Goal: Understand process/instructions: Learn how to perform a task or action

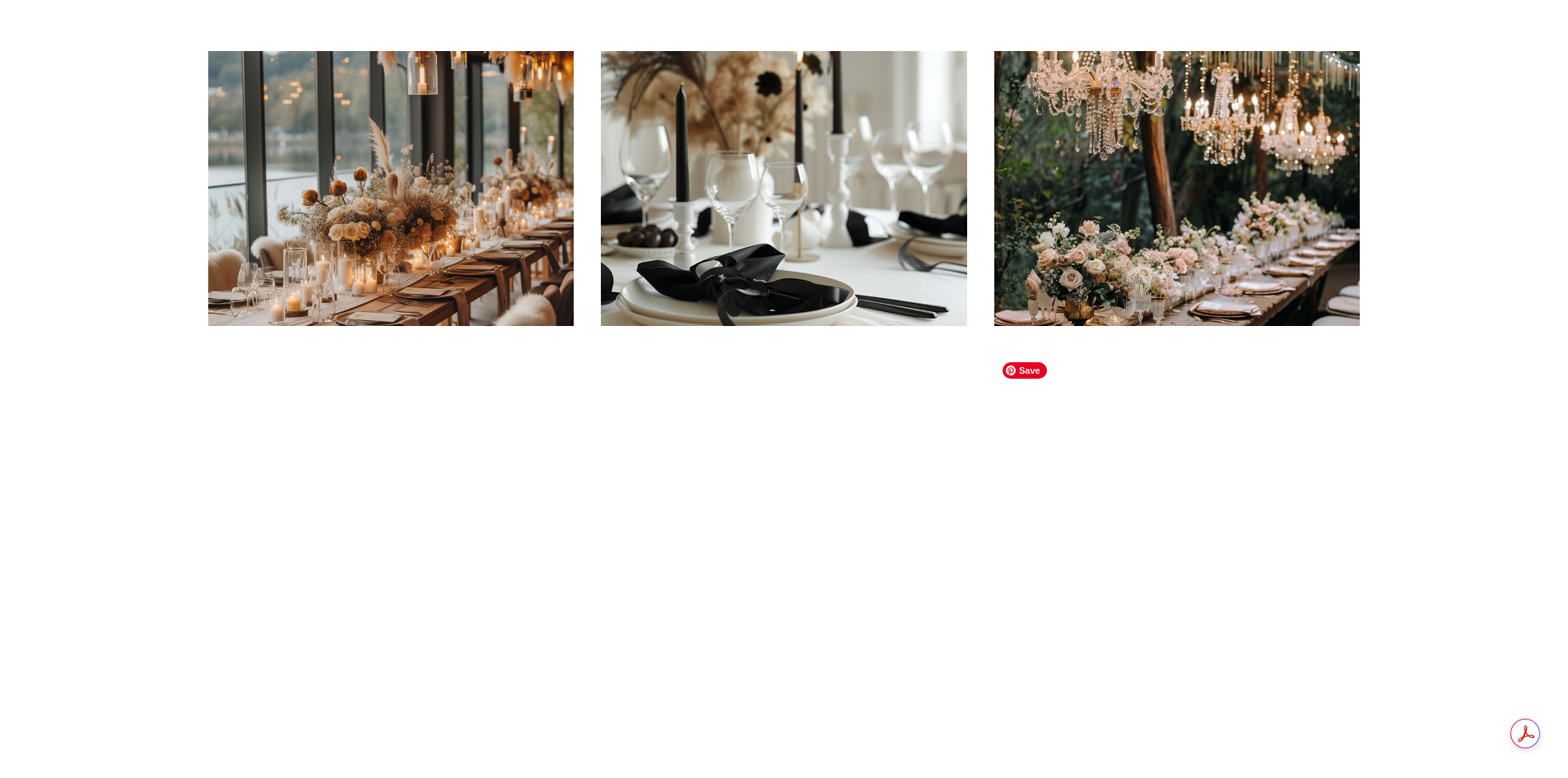
scroll to position [824, 0]
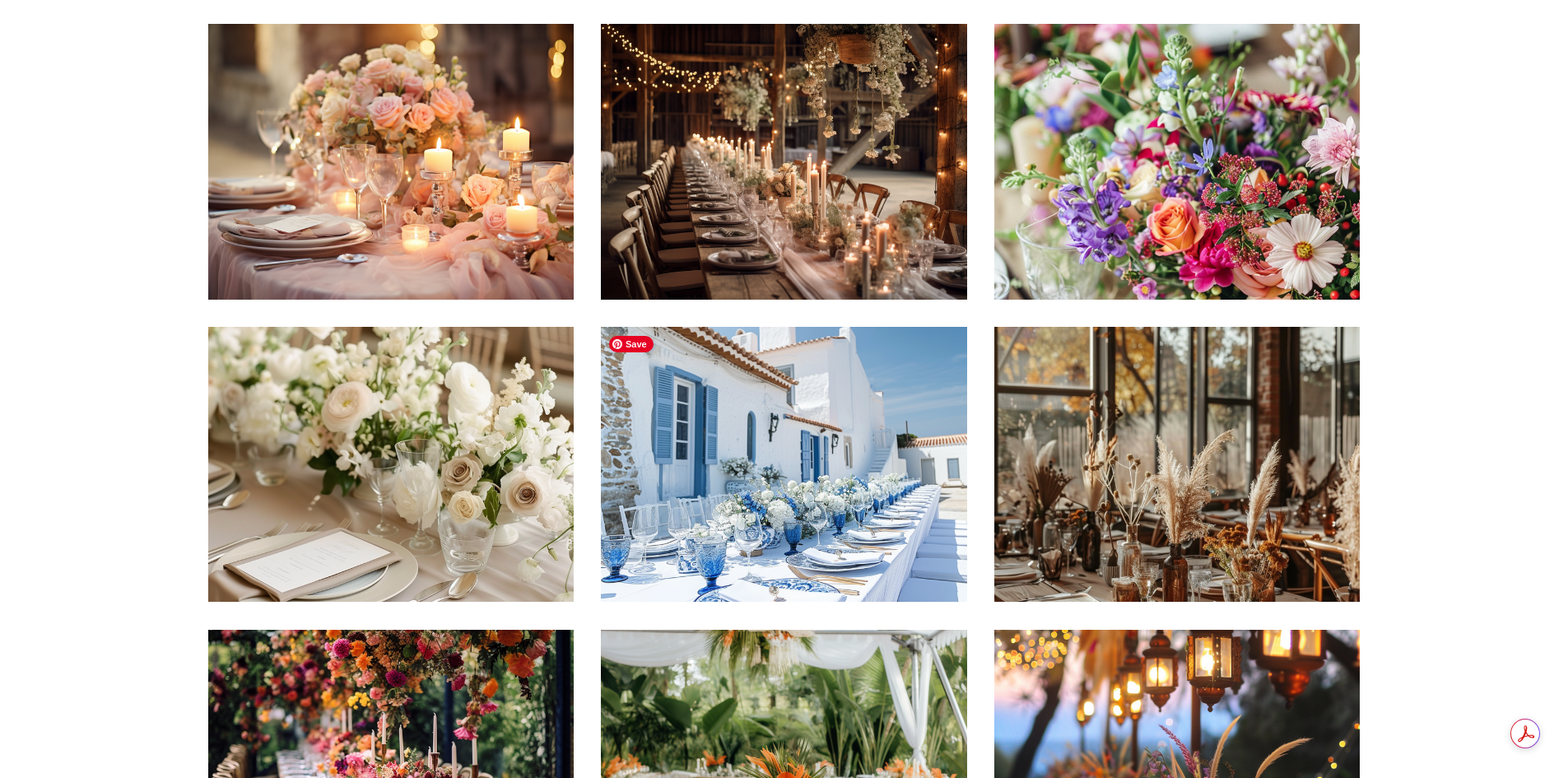
click at [732, 476] on img at bounding box center [784, 464] width 365 height 275
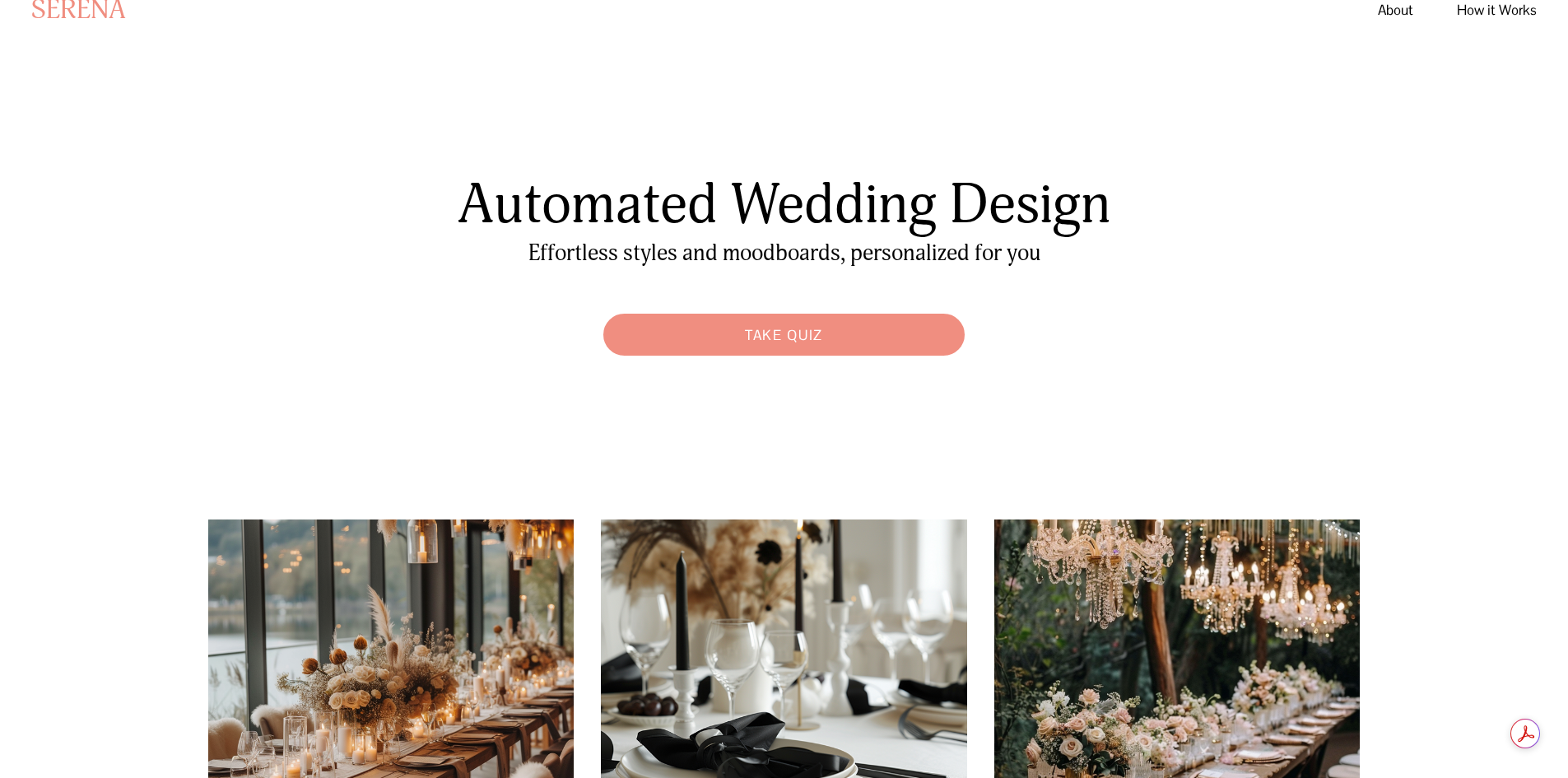
scroll to position [0, 0]
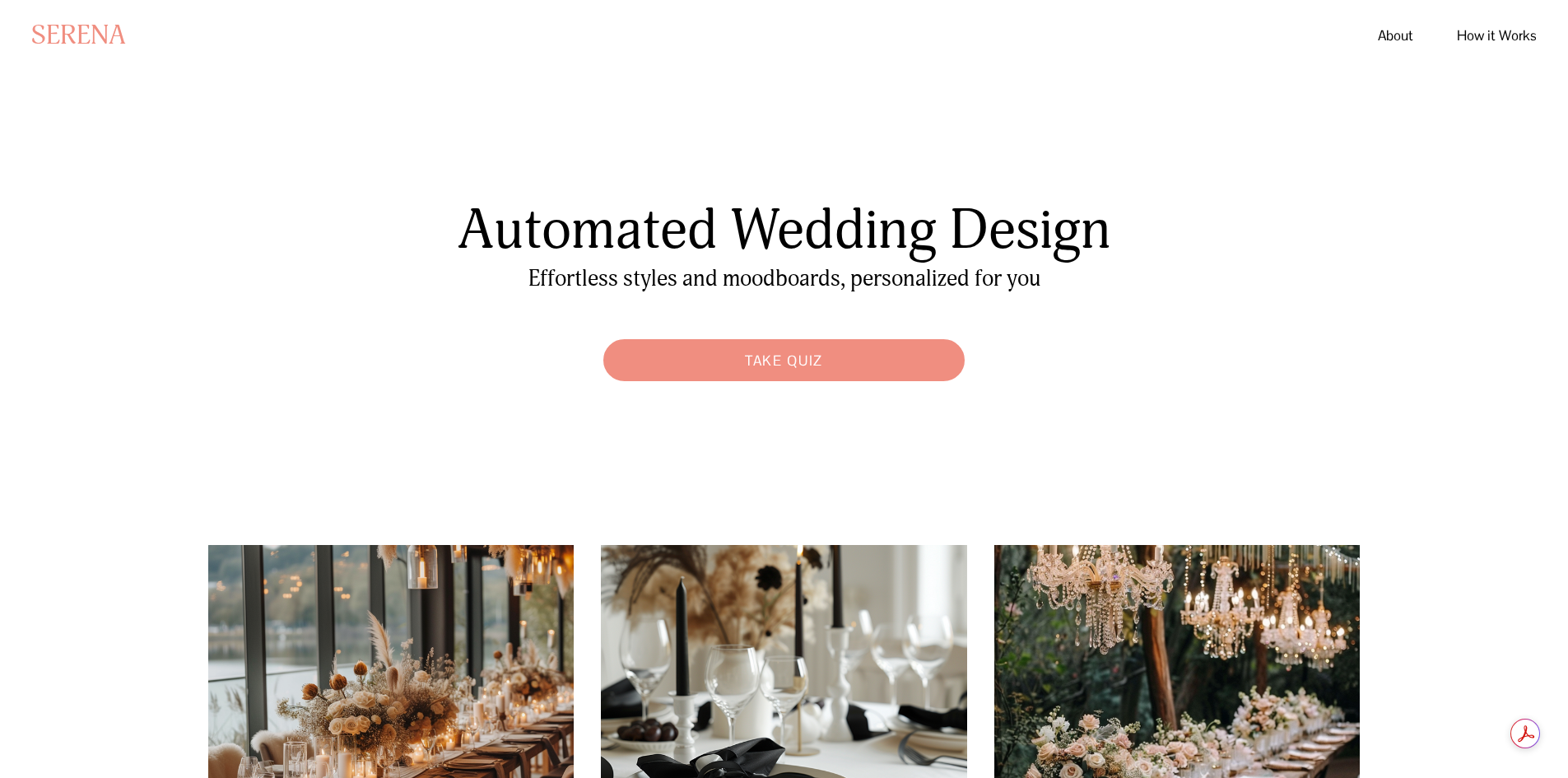
click at [812, 373] on link "Take Quiz" at bounding box center [784, 360] width 378 height 59
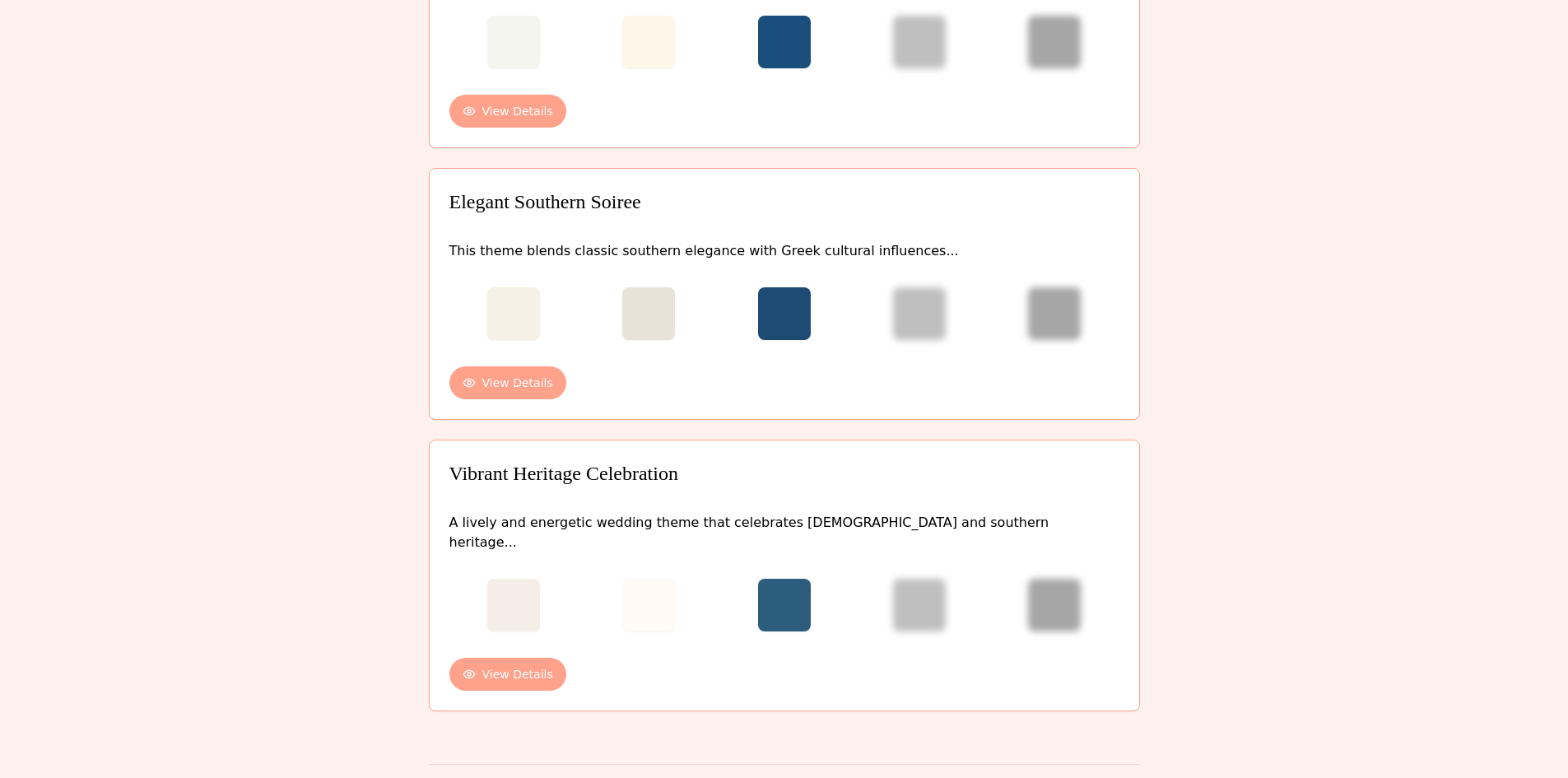
scroll to position [1136, 0]
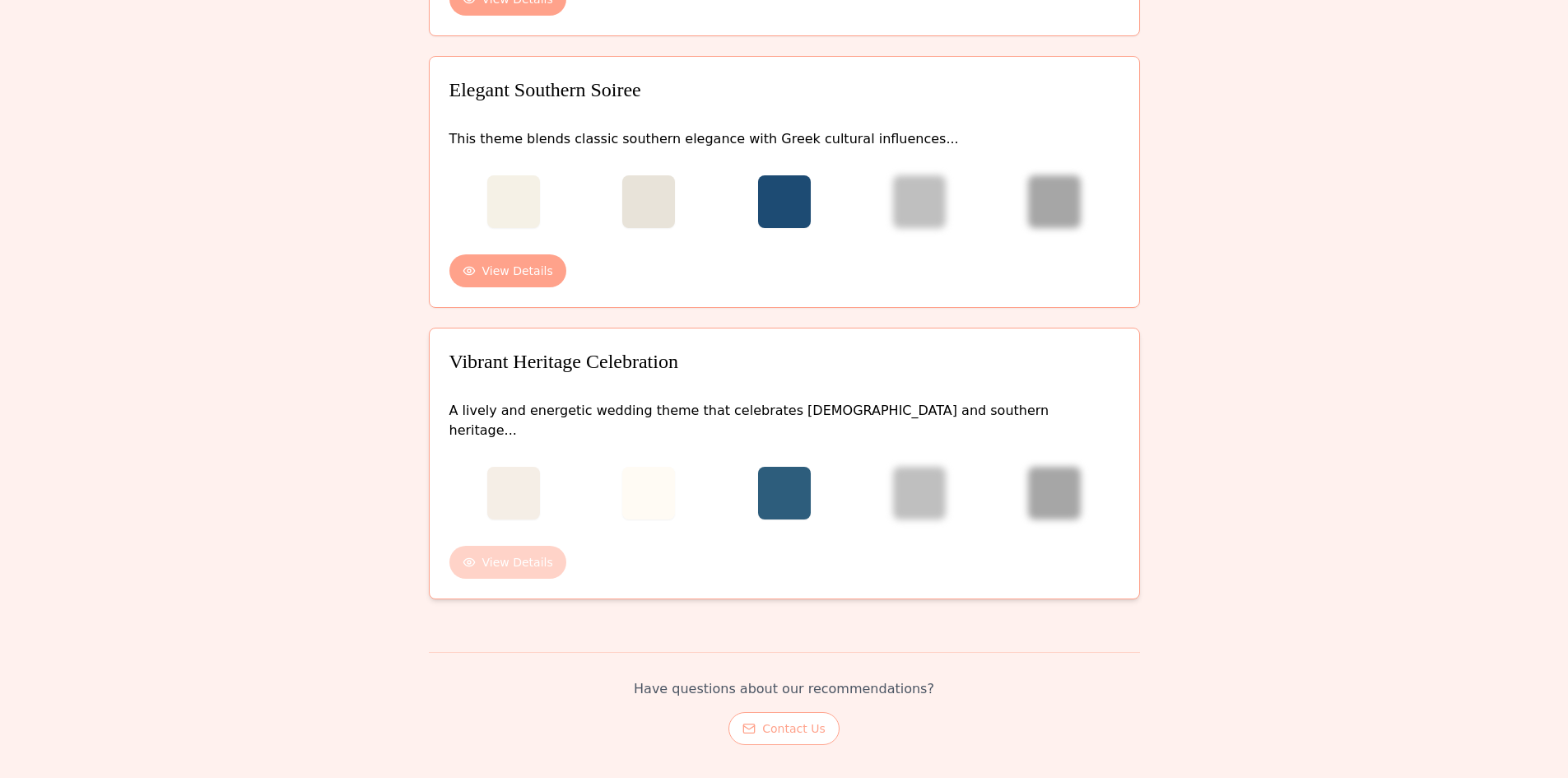
click at [499, 557] on button "View Details" at bounding box center [508, 563] width 117 height 33
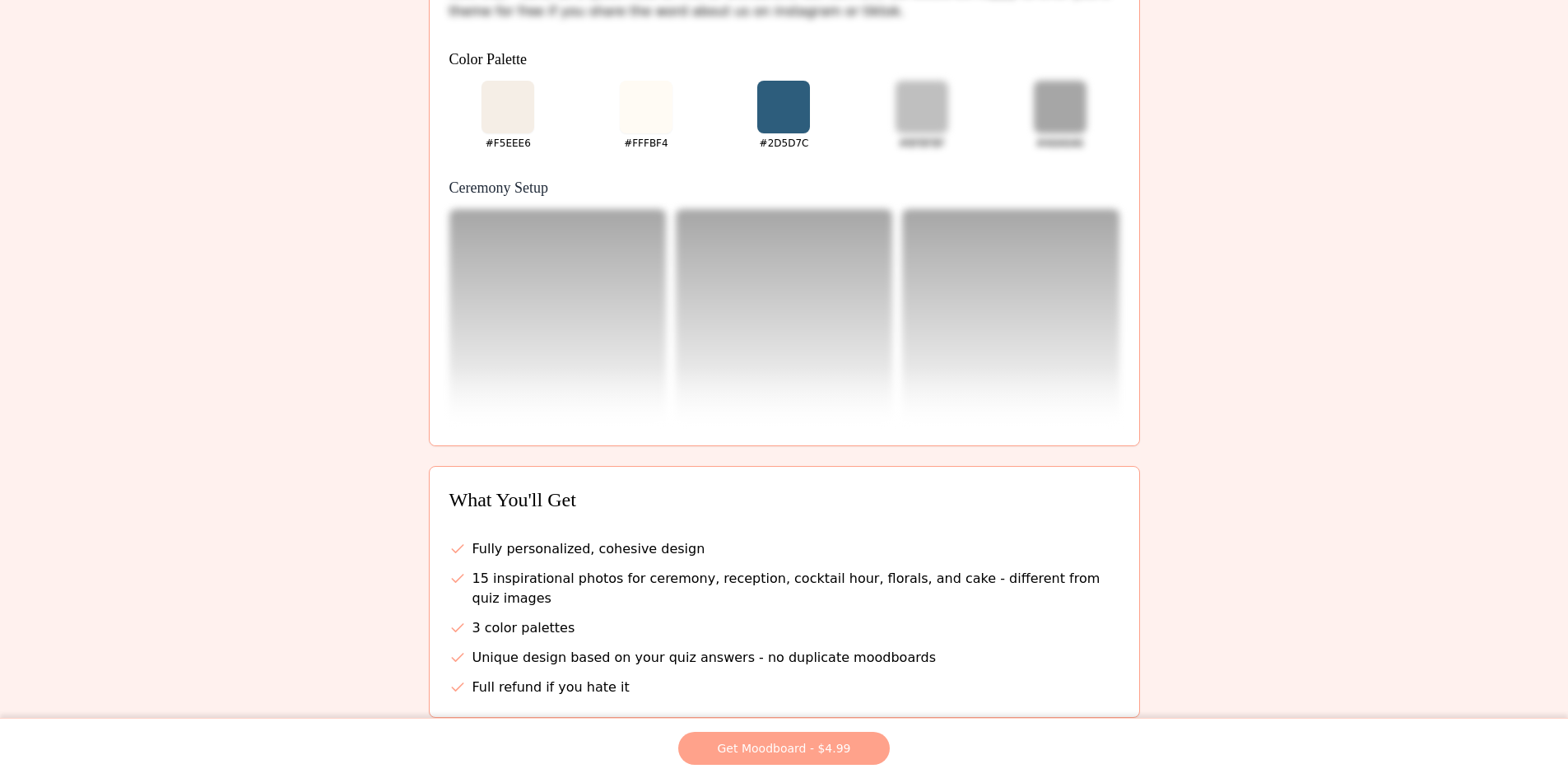
scroll to position [0, 0]
